Goal: Task Accomplishment & Management: Manage account settings

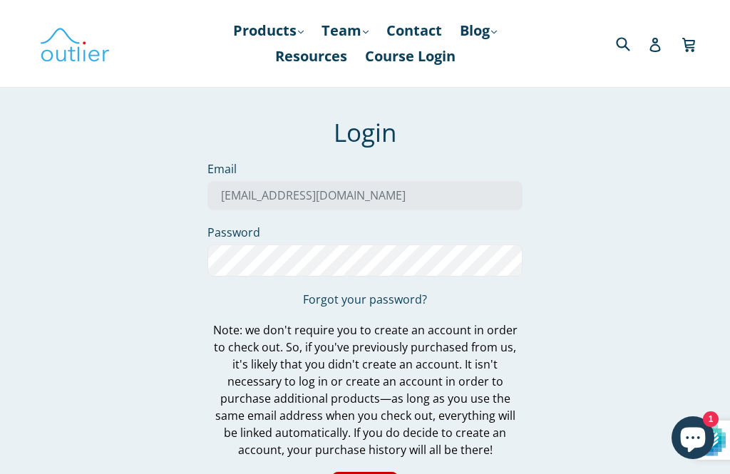
type input "[EMAIL_ADDRESS][DOMAIN_NAME]"
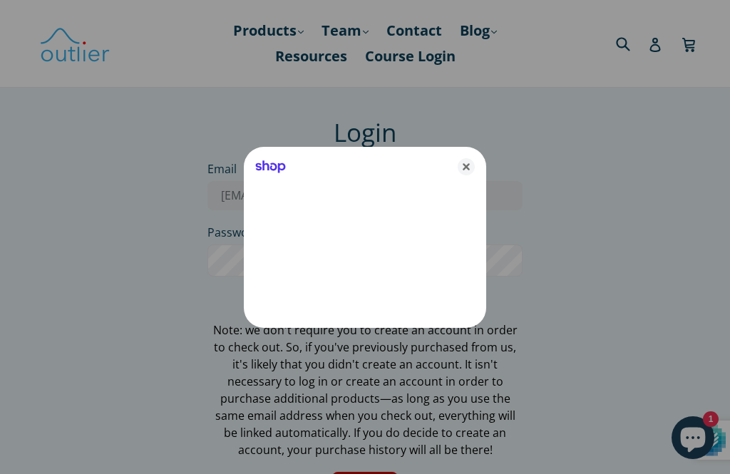
click at [471, 165] on icon "Close" at bounding box center [466, 166] width 17 height 17
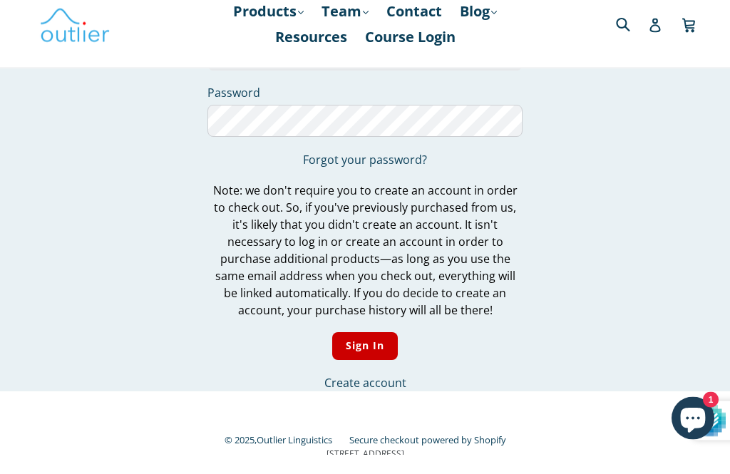
scroll to position [159, 0]
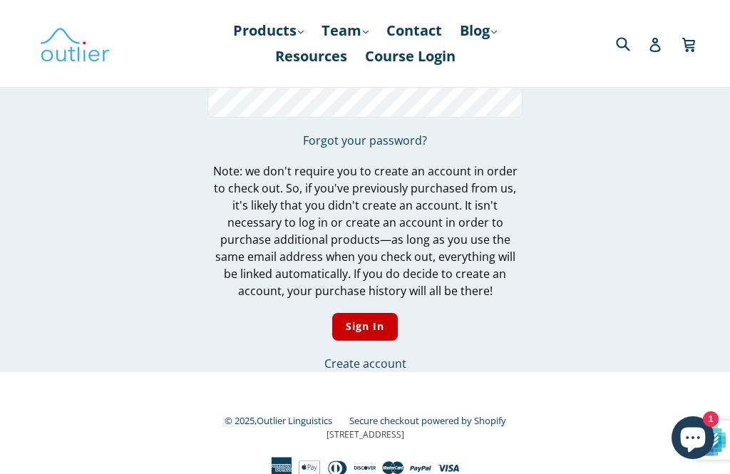
click at [369, 331] on input "Sign In" at bounding box center [365, 327] width 66 height 28
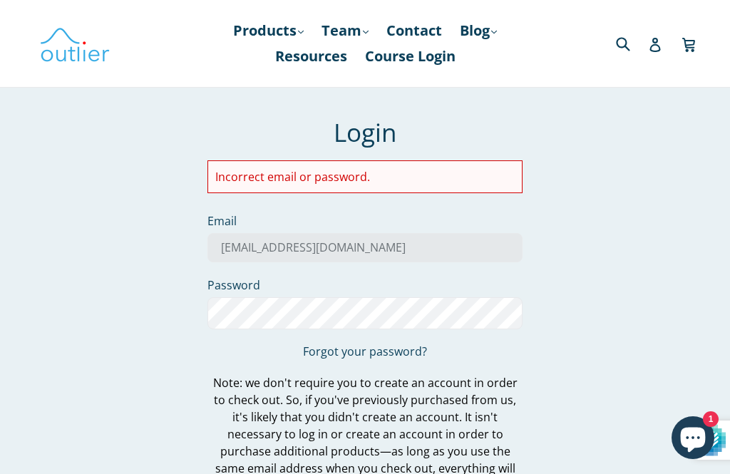
type input "[EMAIL_ADDRESS][DOMAIN_NAME]"
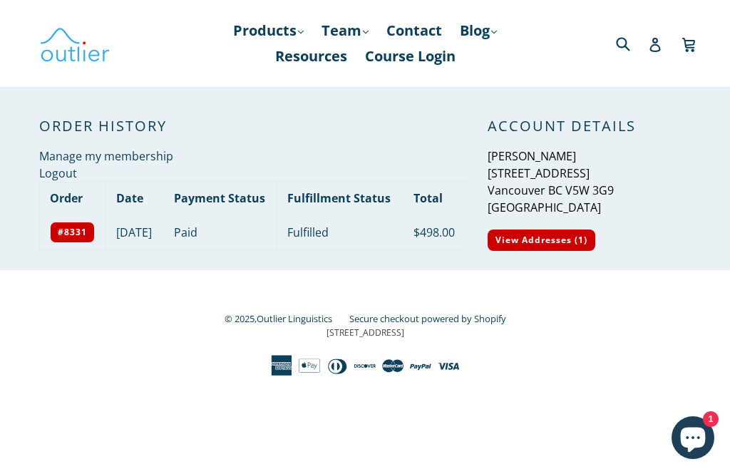
click at [420, 58] on link "Course Login" at bounding box center [410, 56] width 105 height 26
